Goal: Information Seeking & Learning: Learn about a topic

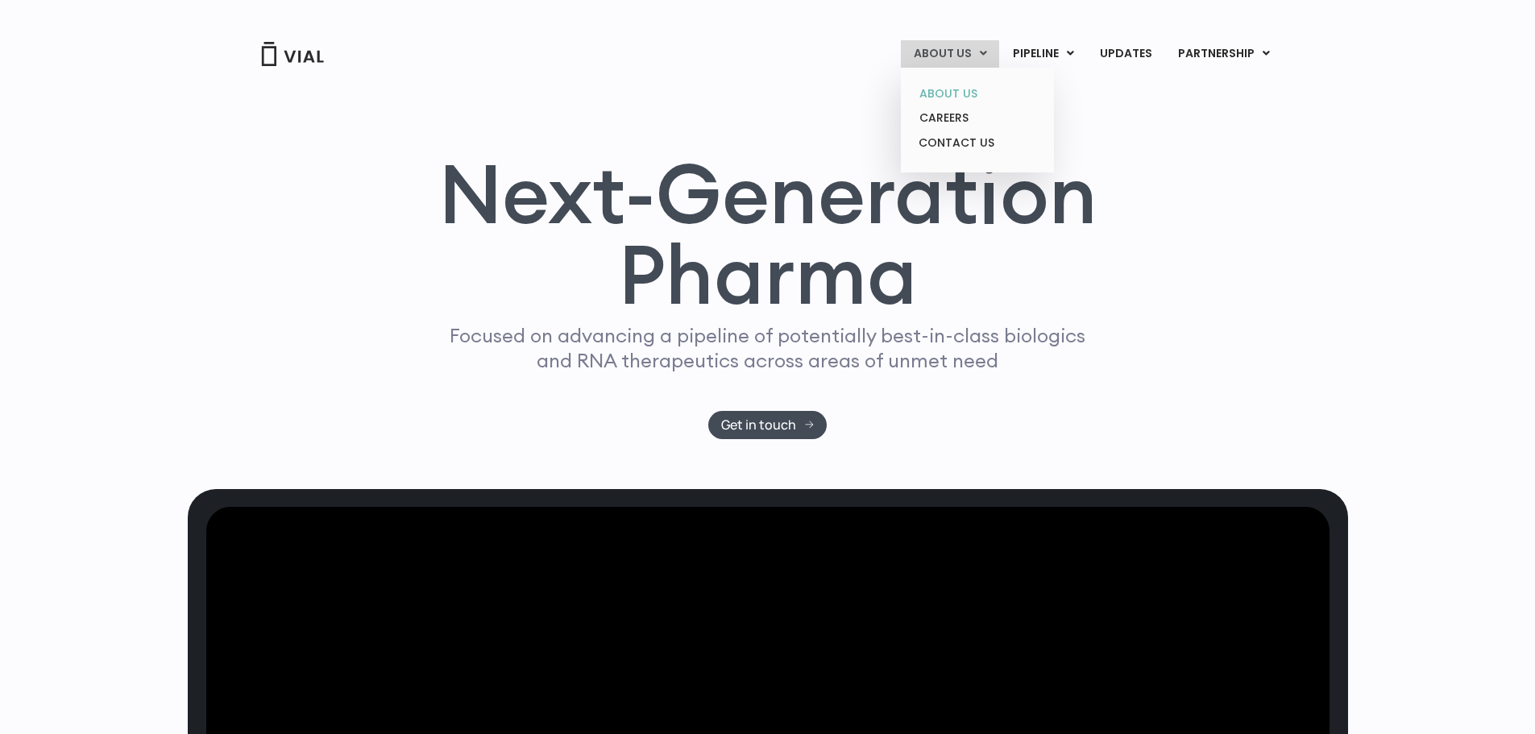
click at [957, 85] on link "ABOUT US" at bounding box center [977, 93] width 141 height 25
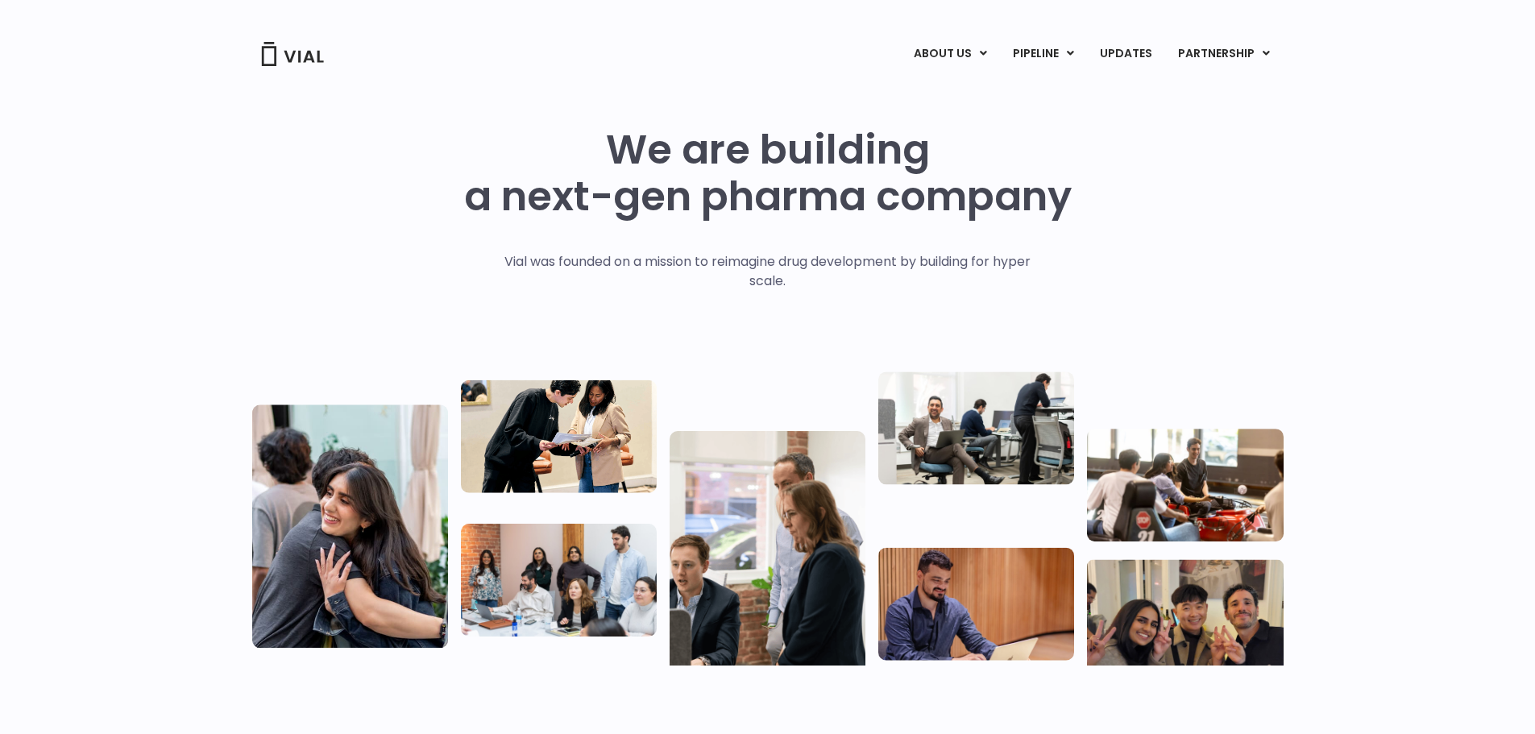
click at [301, 53] on img at bounding box center [292, 54] width 64 height 24
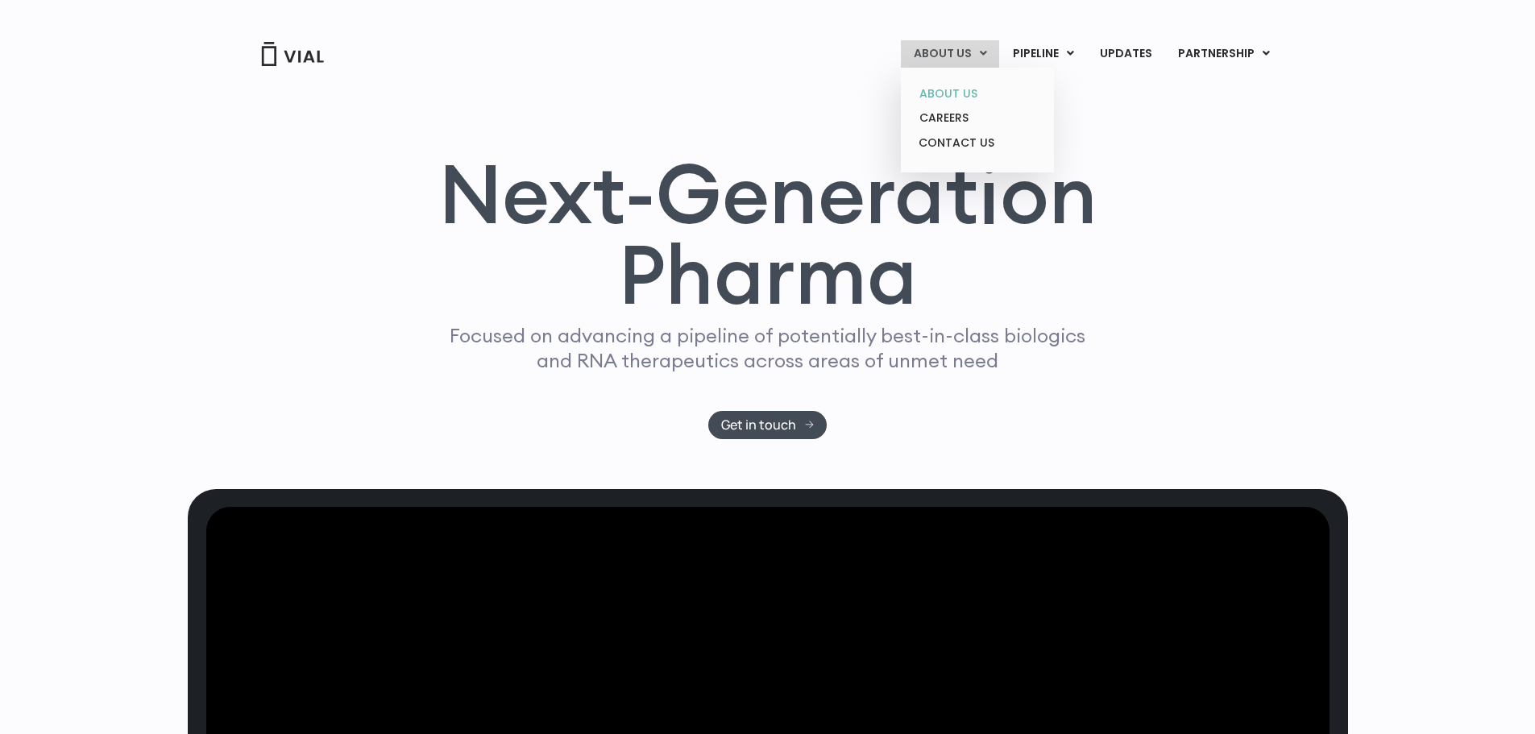
click at [970, 83] on link "ABOUT US" at bounding box center [977, 93] width 141 height 25
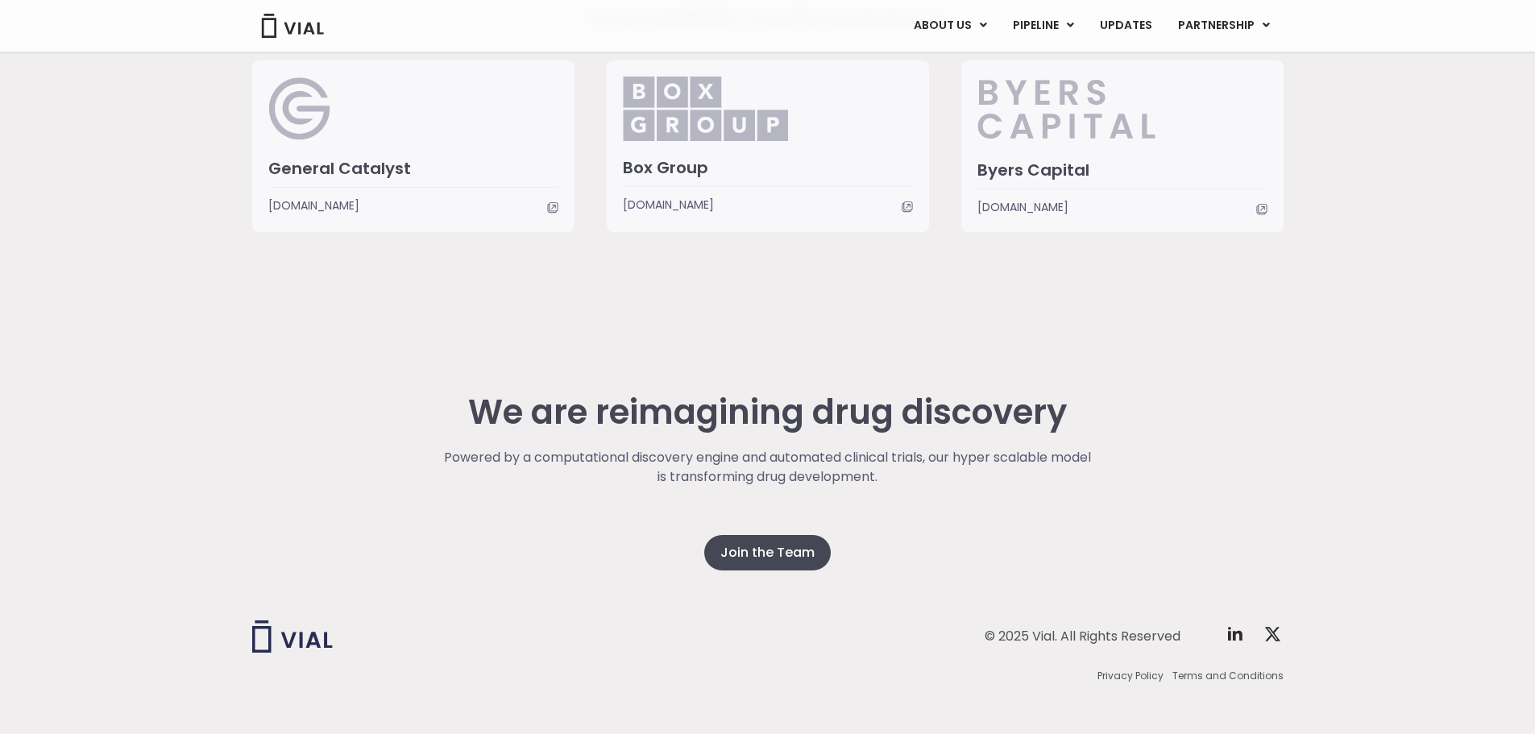
scroll to position [3989, 0]
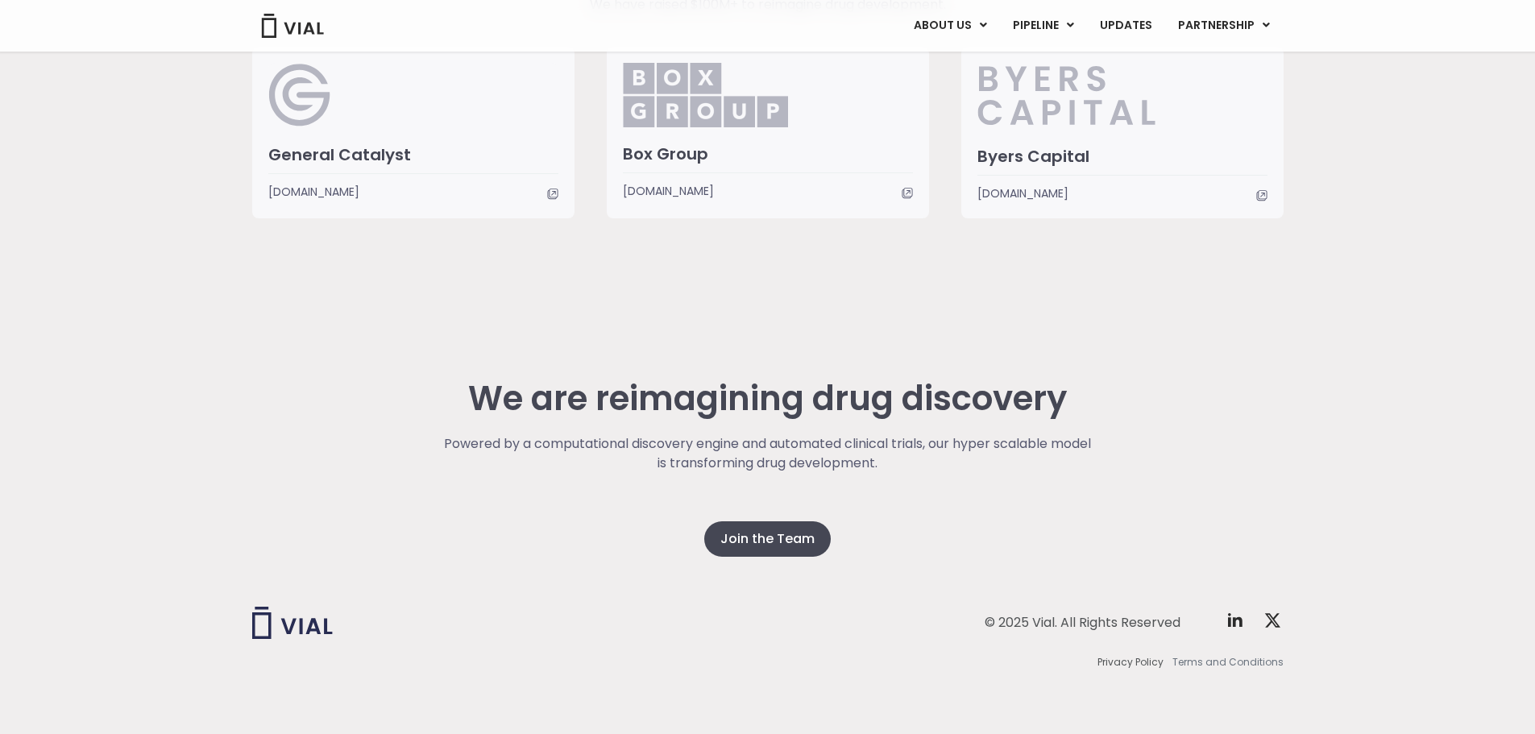
click at [1269, 670] on div "© 2025 Vial. All Rights Reserved Twitter X Logo Privacy Policy Terms and Condit…" at bounding box center [768, 640] width 1032 height 189
click at [1268, 664] on span "Terms and Conditions" at bounding box center [1228, 662] width 111 height 15
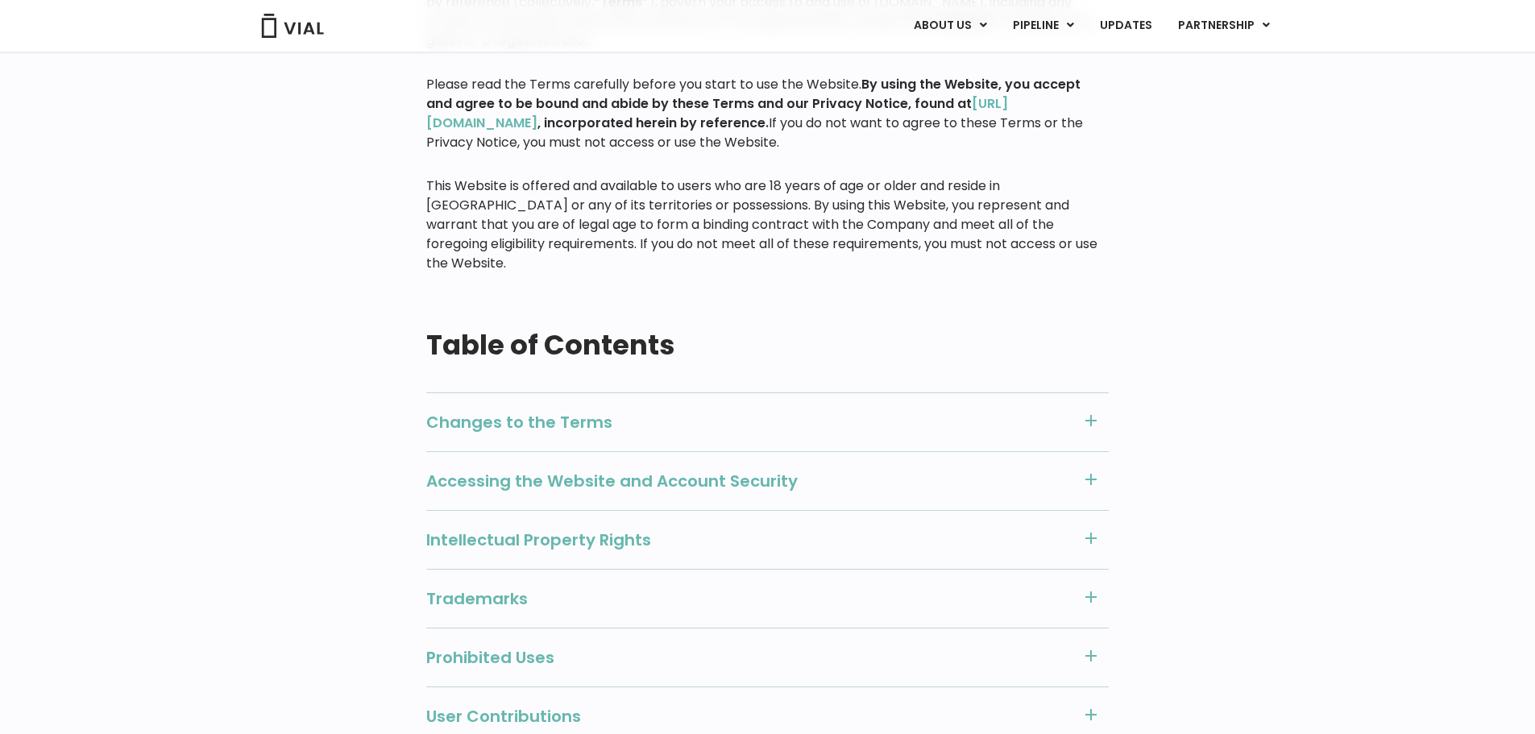
scroll to position [645, 0]
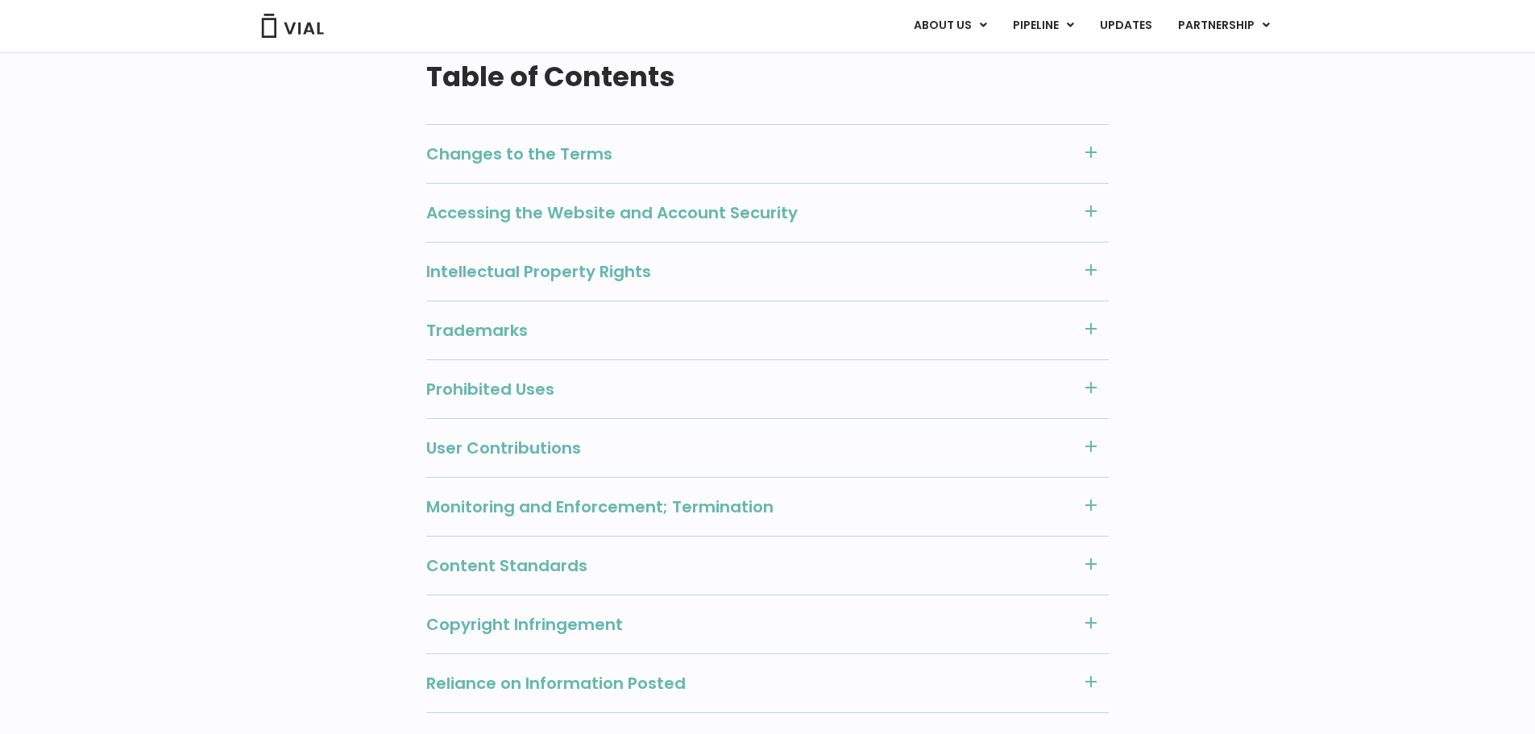
click at [1101, 242] on div "Intellectual Property Rights" at bounding box center [767, 271] width 683 height 59
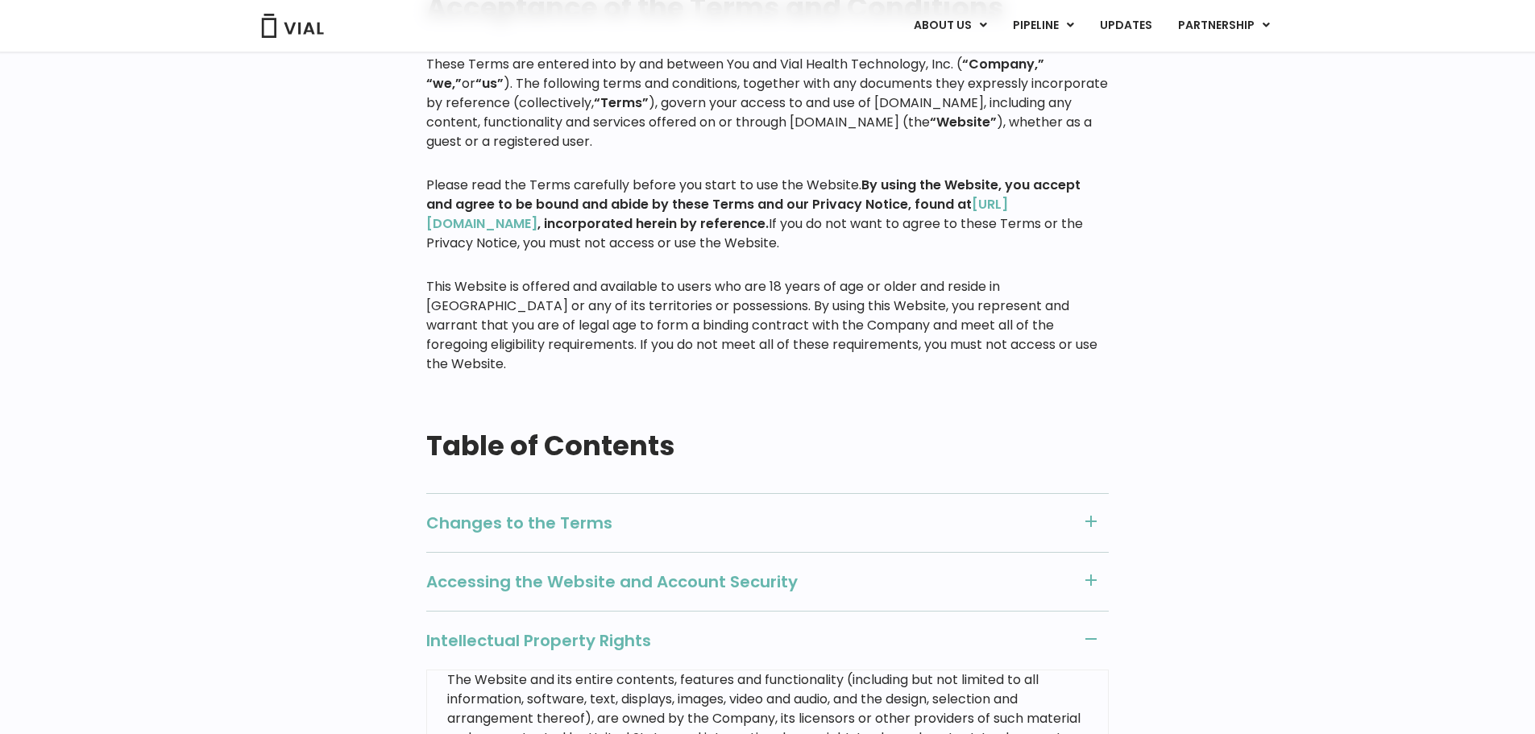
scroll to position [0, 0]
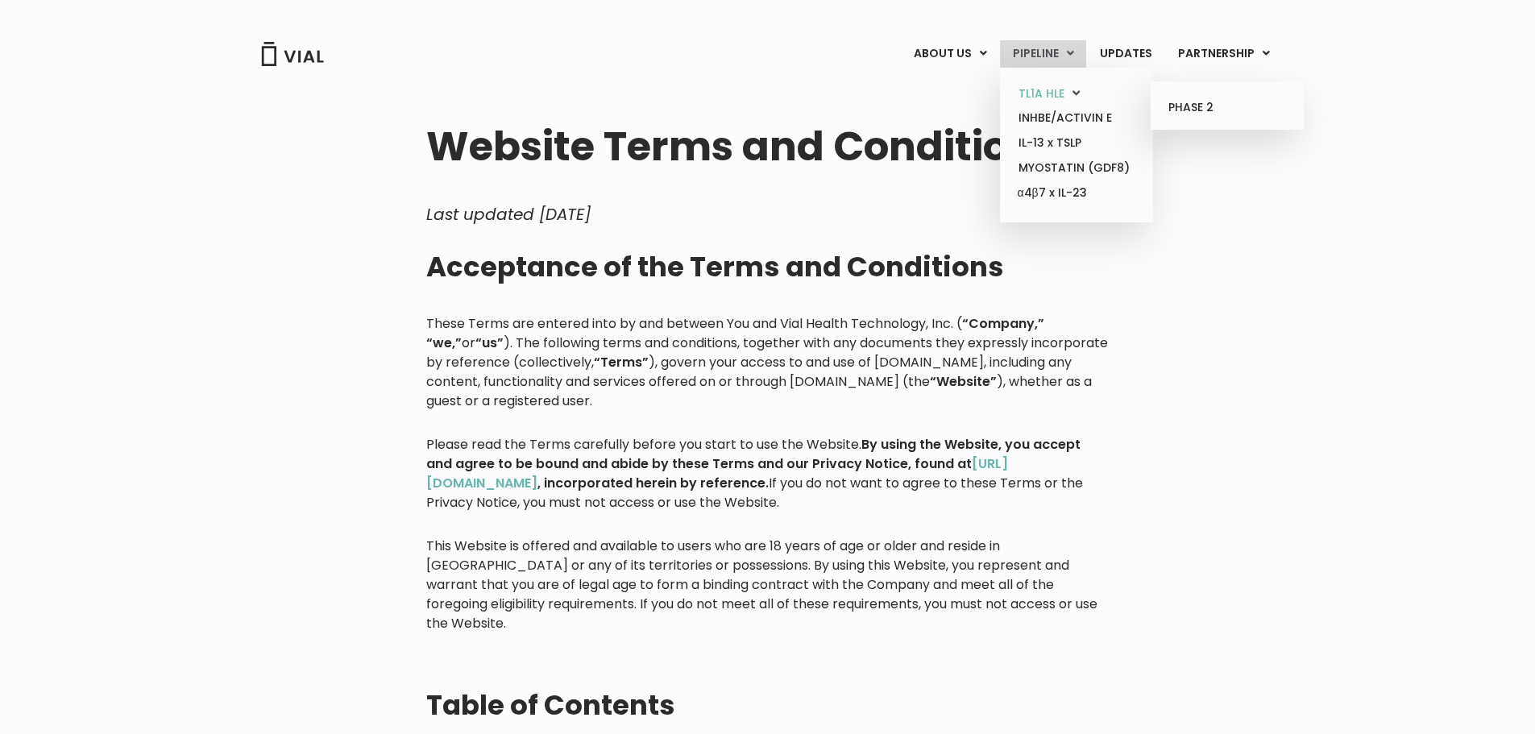
click at [1042, 87] on link "TL1A HLE" at bounding box center [1076, 93] width 141 height 25
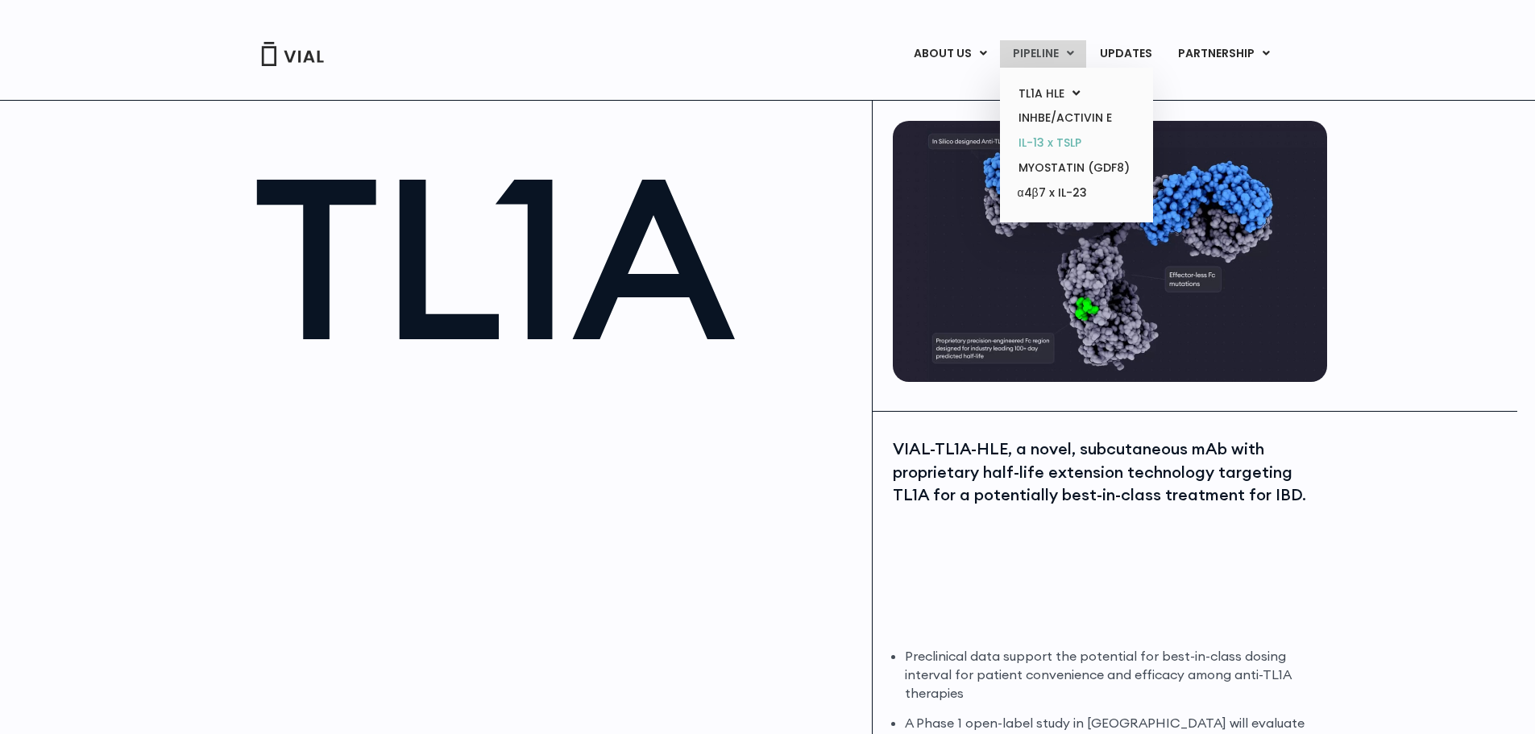
click at [1053, 140] on link "IL-13 x TSLP" at bounding box center [1076, 143] width 141 height 25
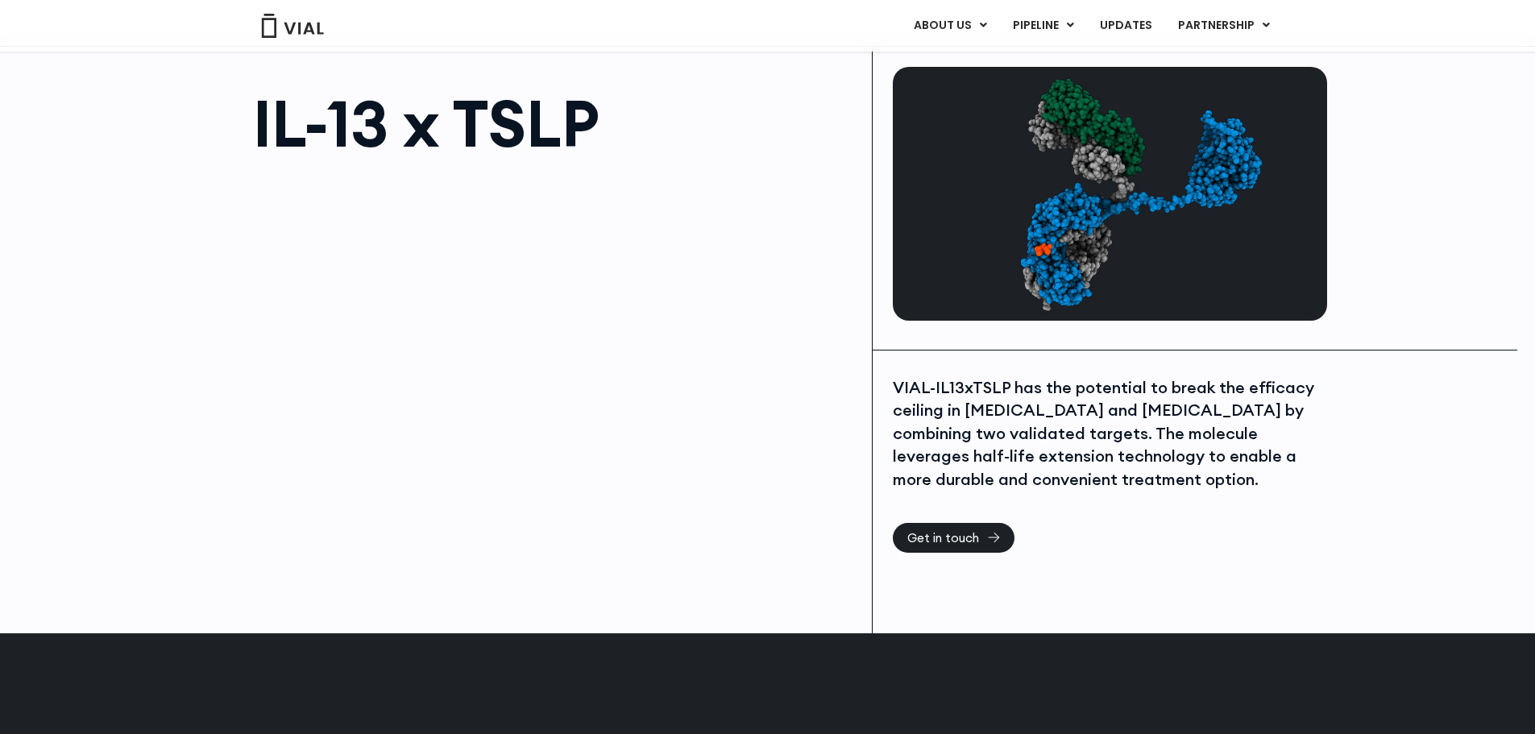
scroll to position [107, 0]
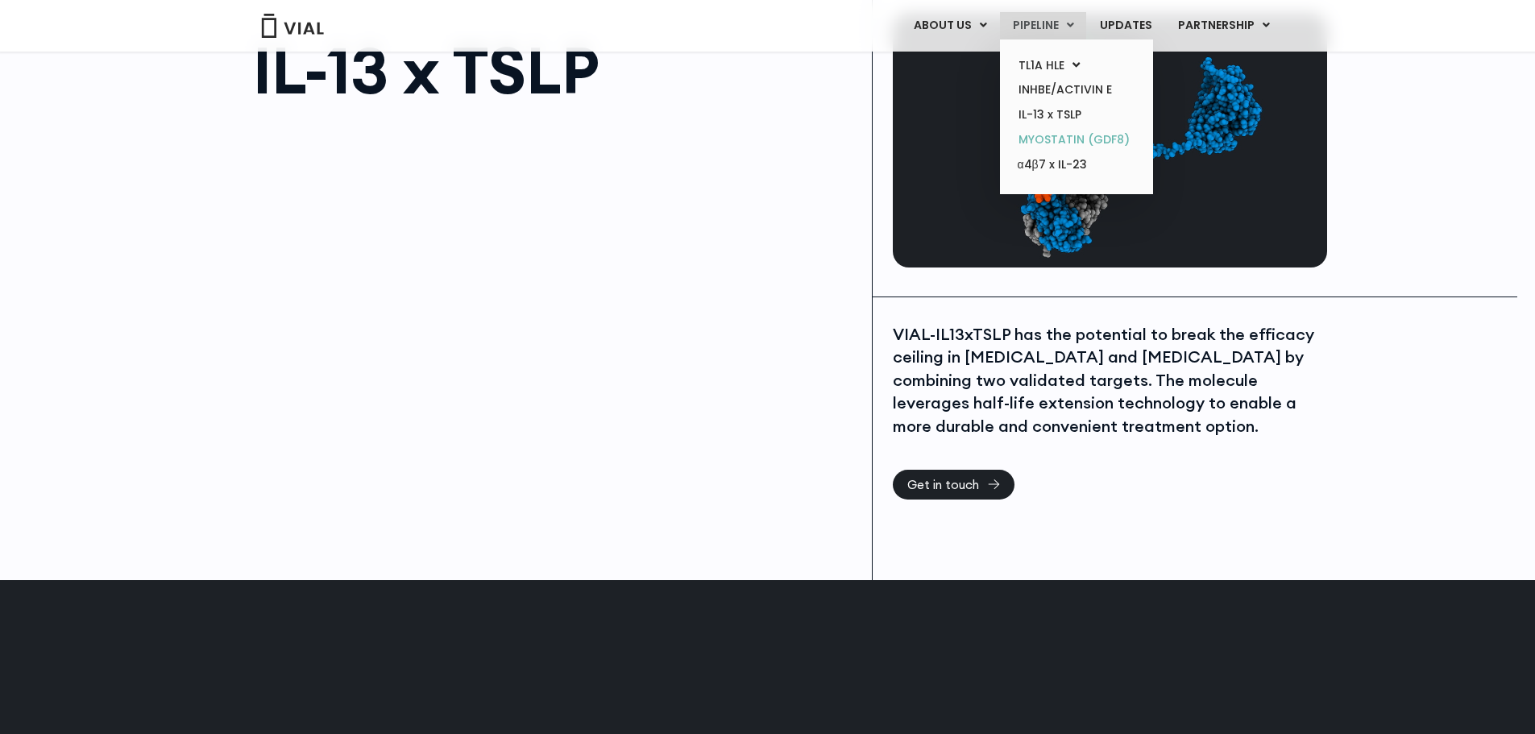
click at [1036, 141] on link "MYOSTATIN (GDF8)" at bounding box center [1076, 139] width 141 height 25
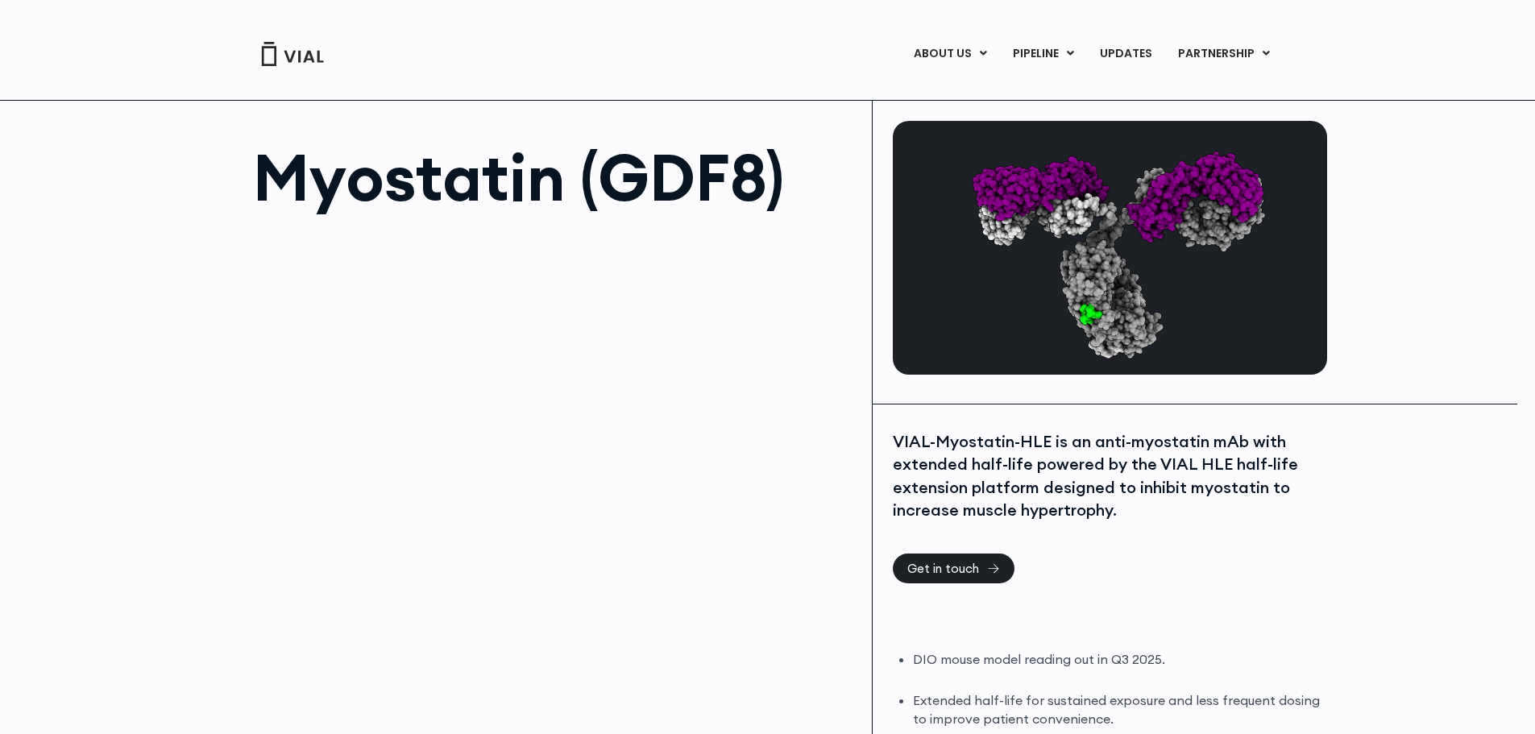
click at [305, 52] on img at bounding box center [292, 54] width 64 height 24
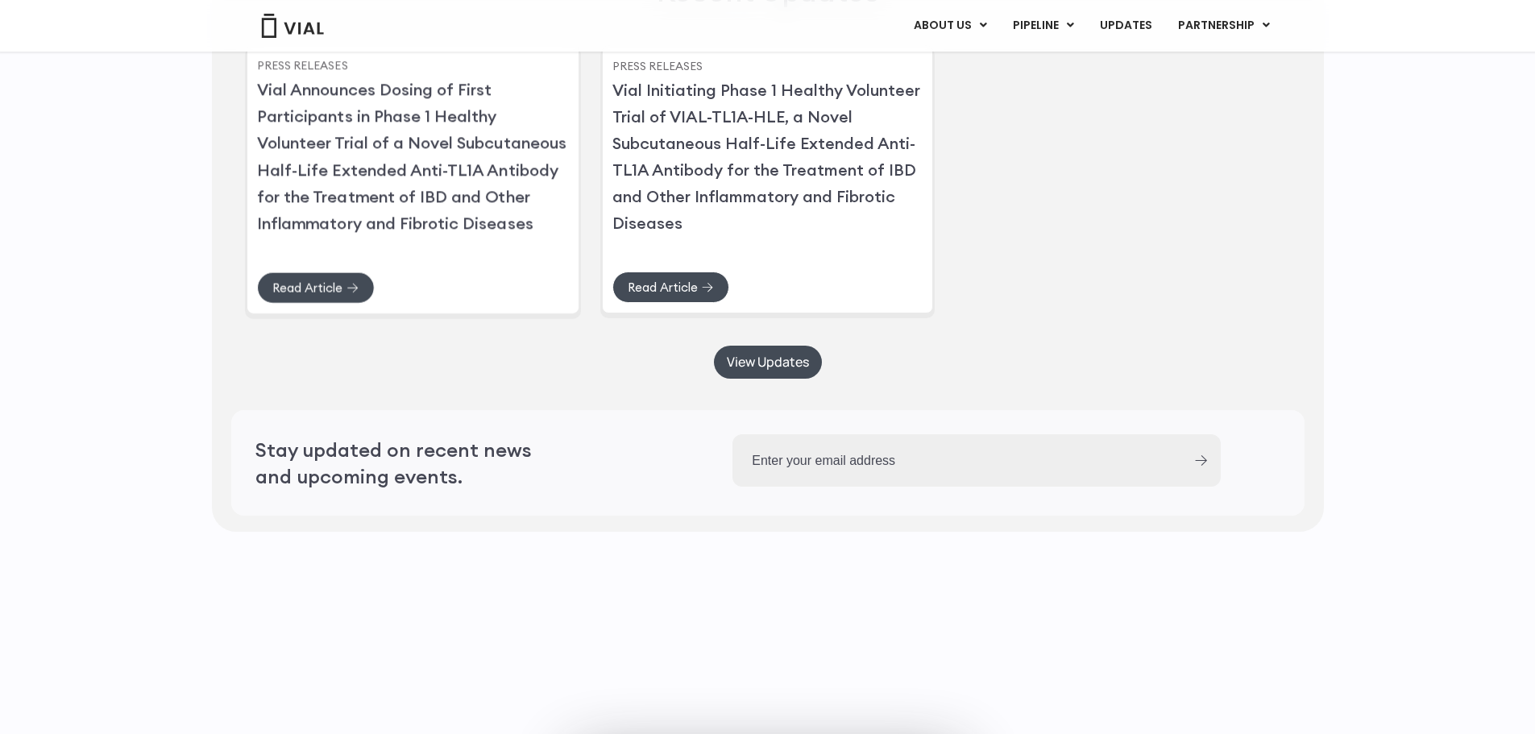
scroll to position [3868, 0]
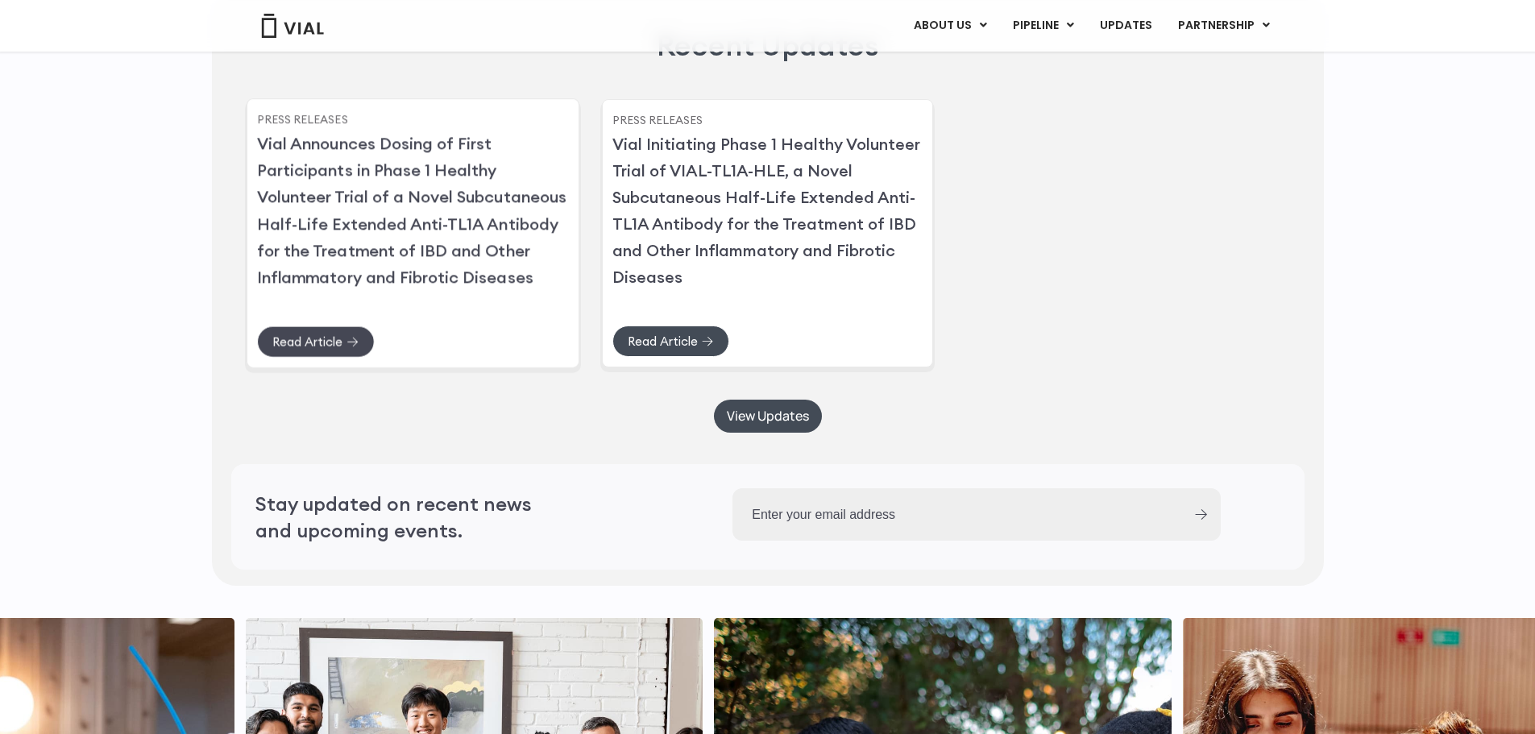
click at [326, 348] on span "Read Article" at bounding box center [307, 342] width 70 height 12
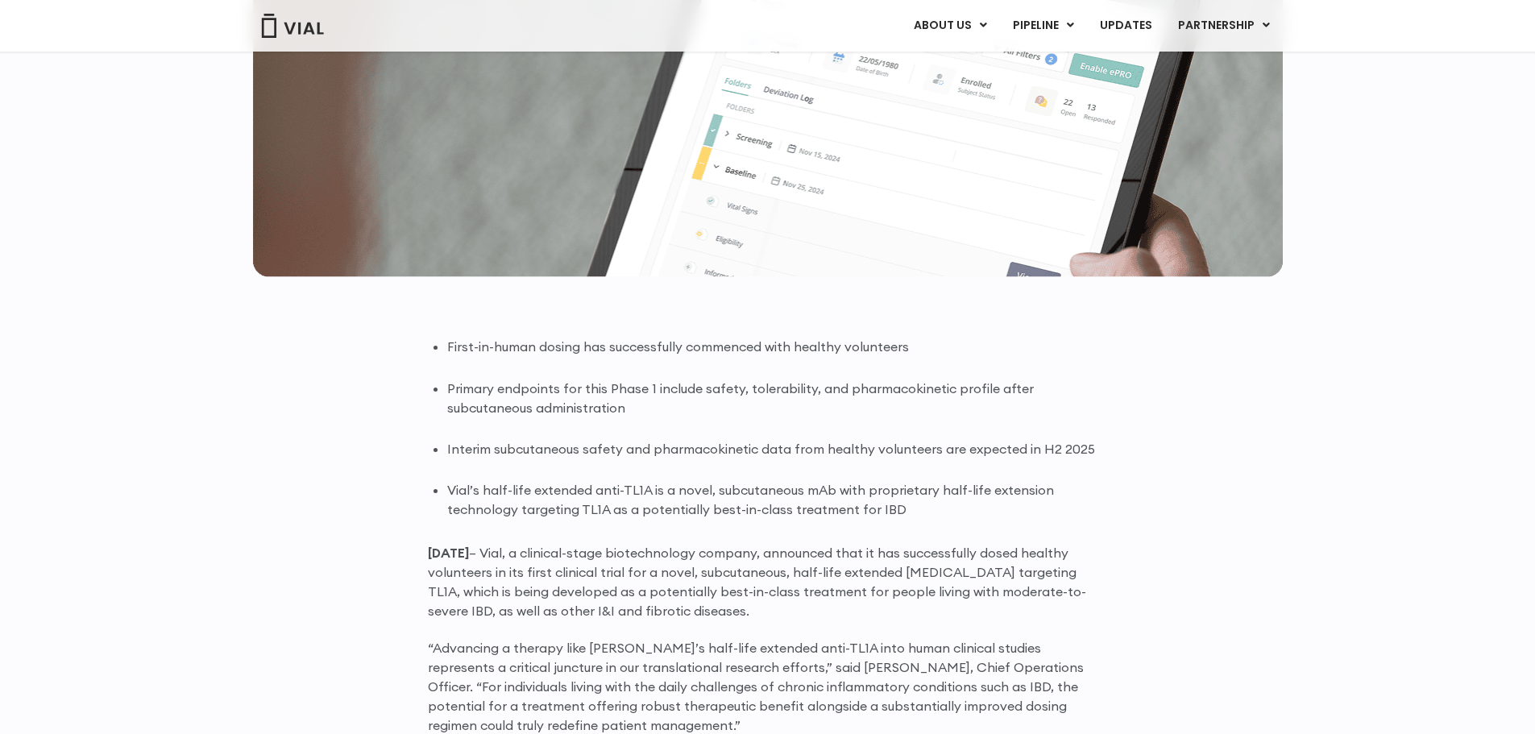
scroll to position [860, 0]
